Goal: Task Accomplishment & Management: Manage account settings

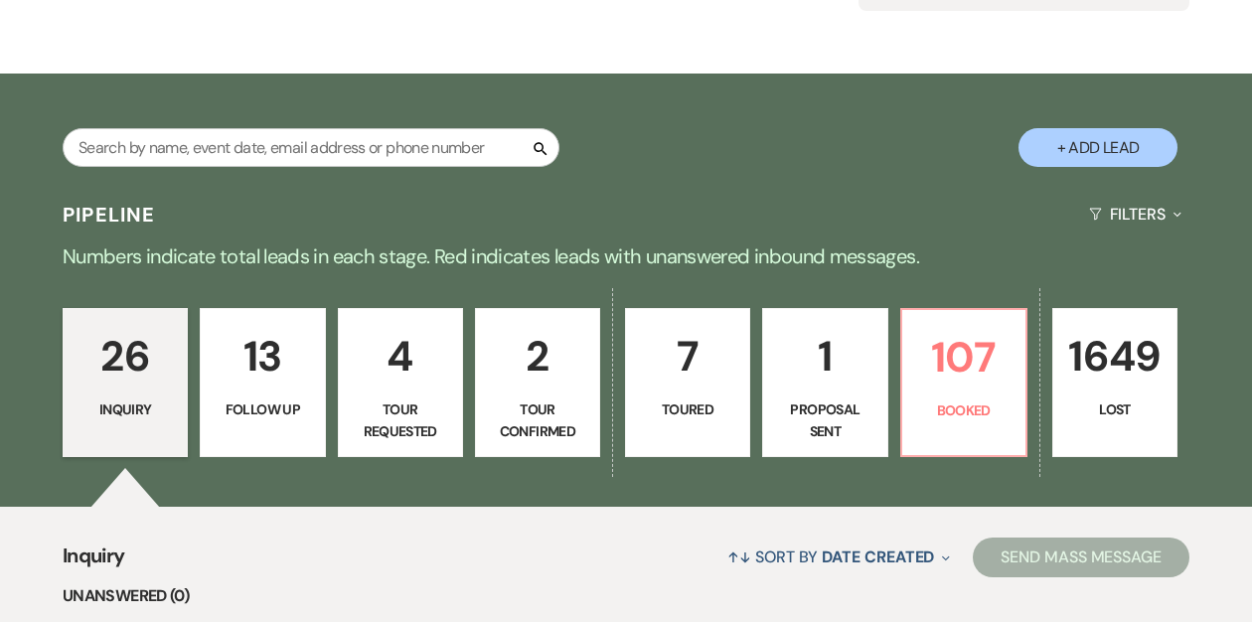
scroll to position [292, 0]
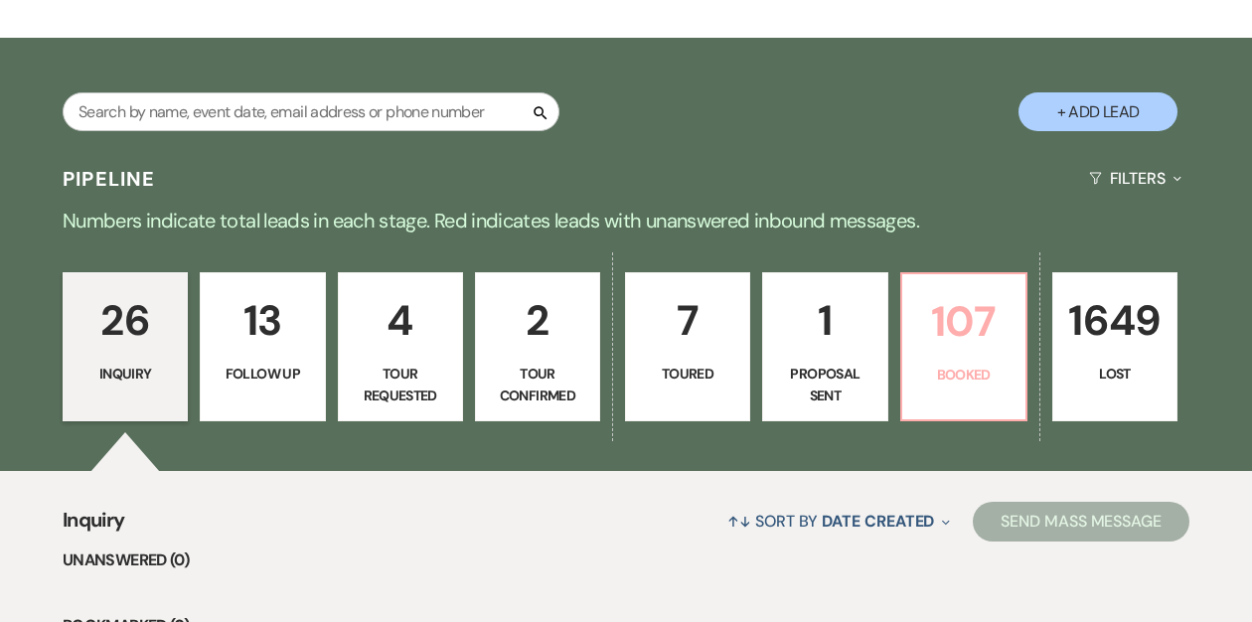
click at [942, 330] on p "107" at bounding box center [963, 321] width 99 height 67
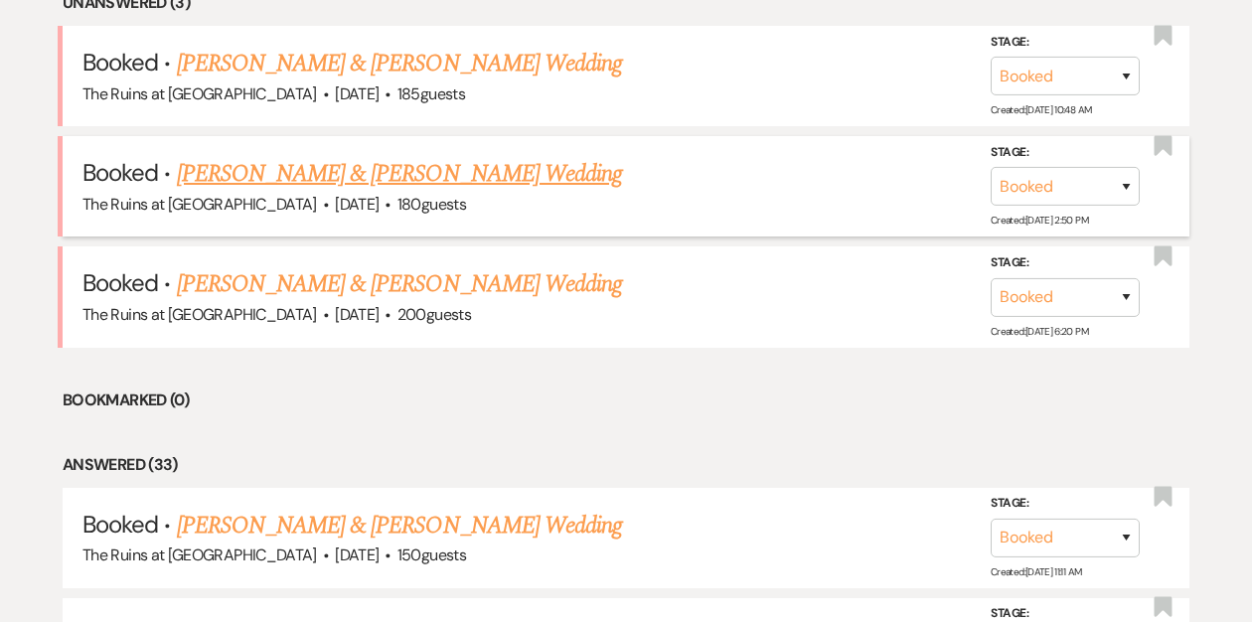
scroll to position [801, 0]
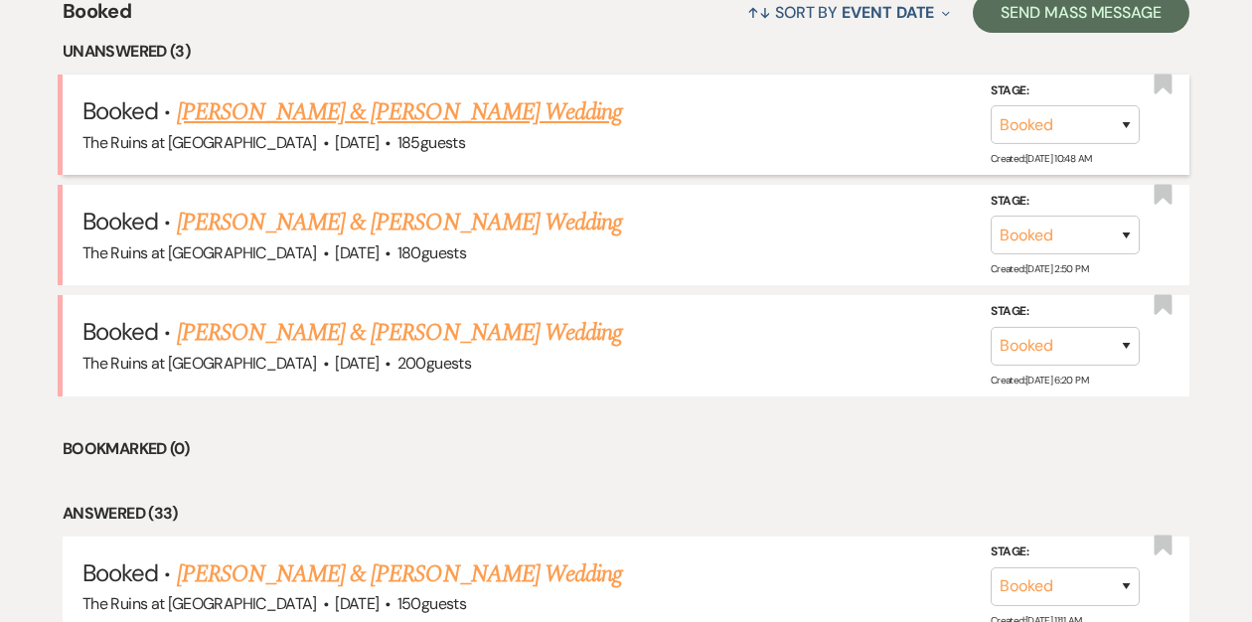
click at [427, 113] on link "[PERSON_NAME] & [PERSON_NAME] Wedding" at bounding box center [399, 112] width 445 height 36
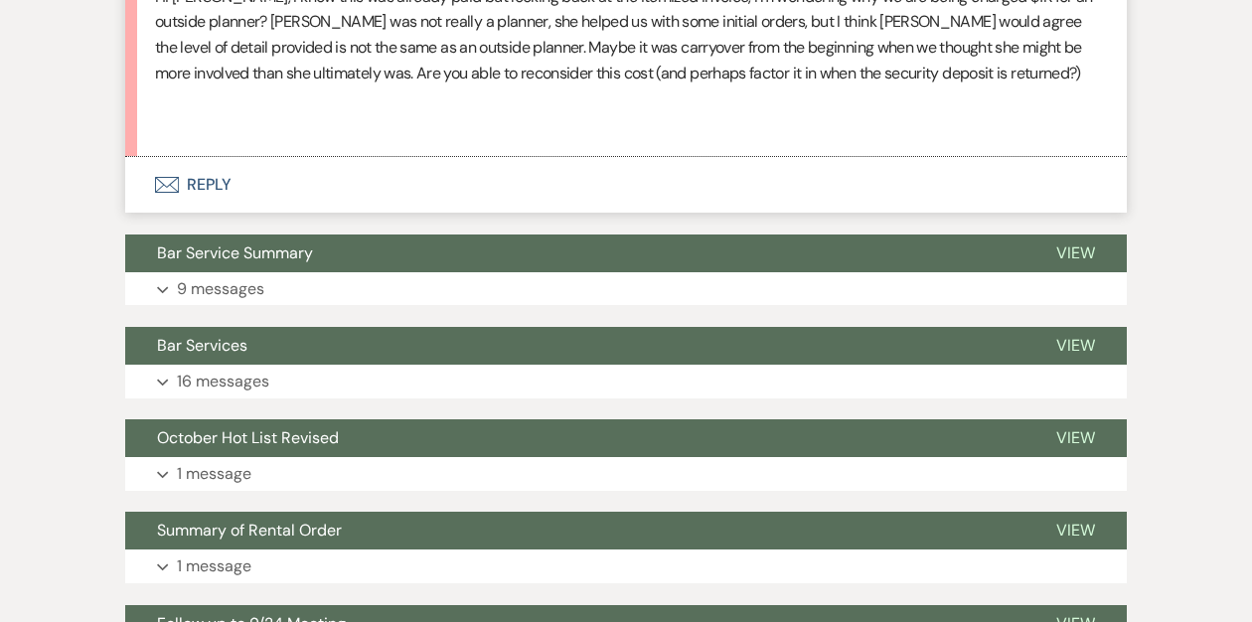
scroll to position [1531, 0]
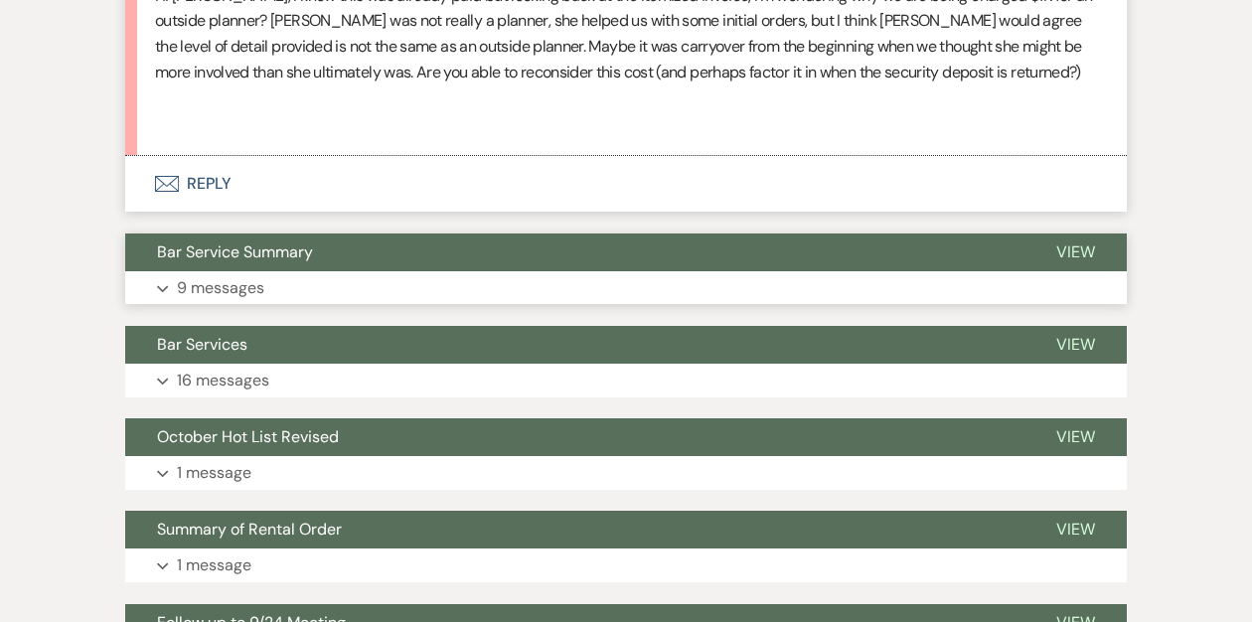
click at [335, 251] on button "Bar Service Summary" at bounding box center [574, 252] width 899 height 38
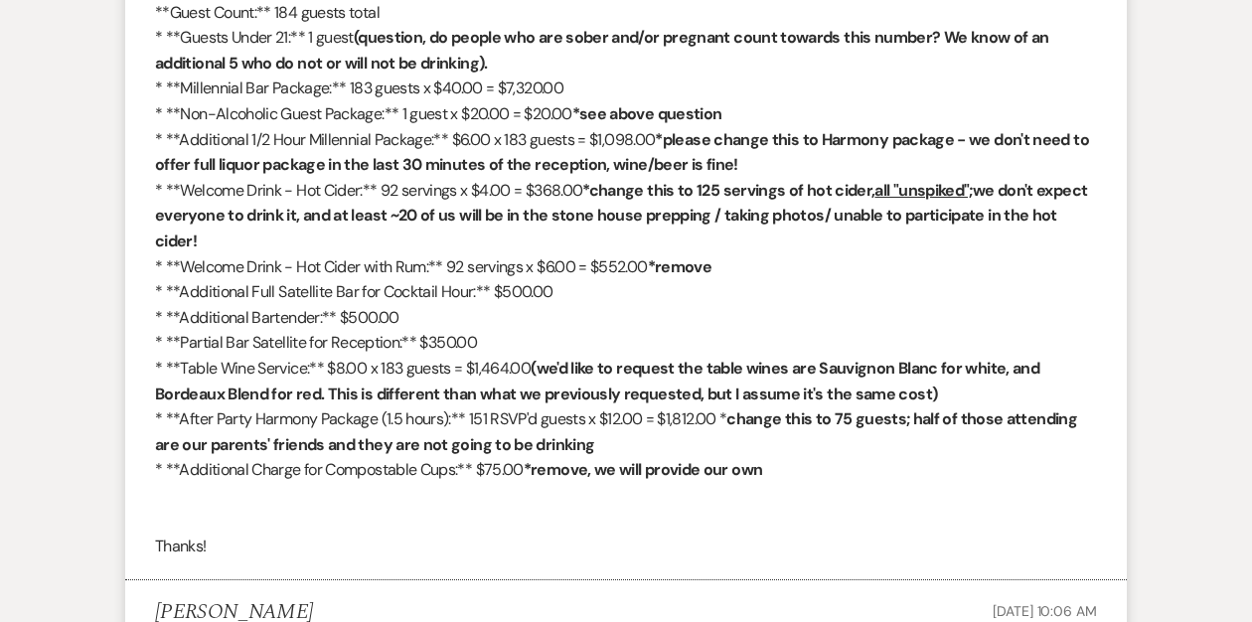
scroll to position [2913, 0]
